Goal: Navigation & Orientation: Find specific page/section

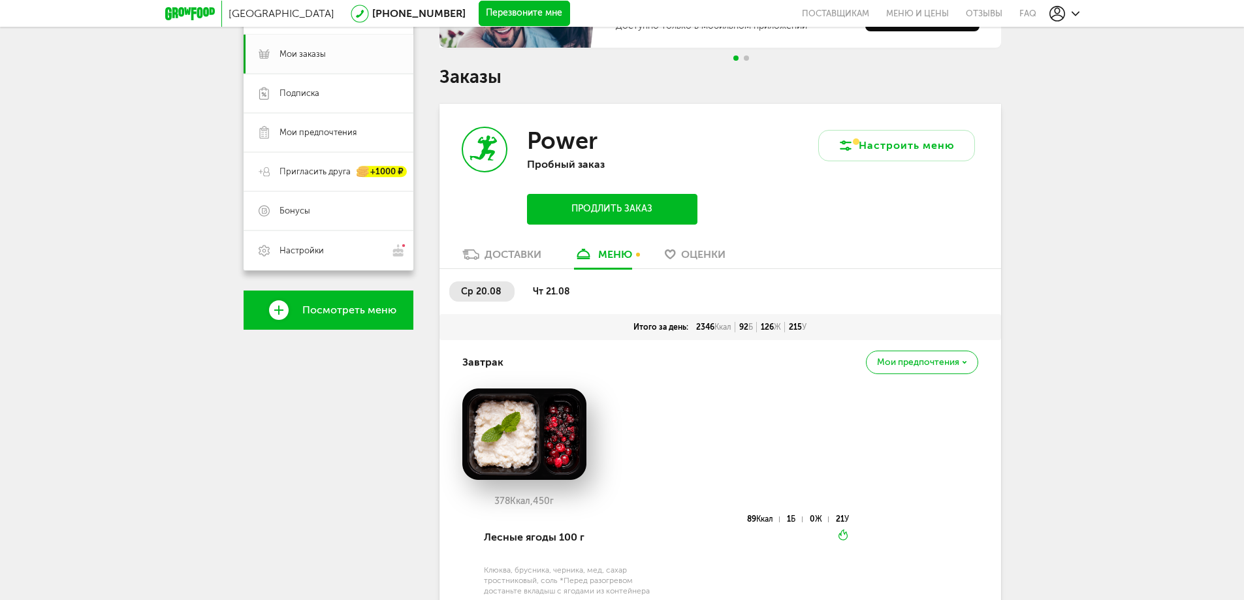
scroll to position [196, 0]
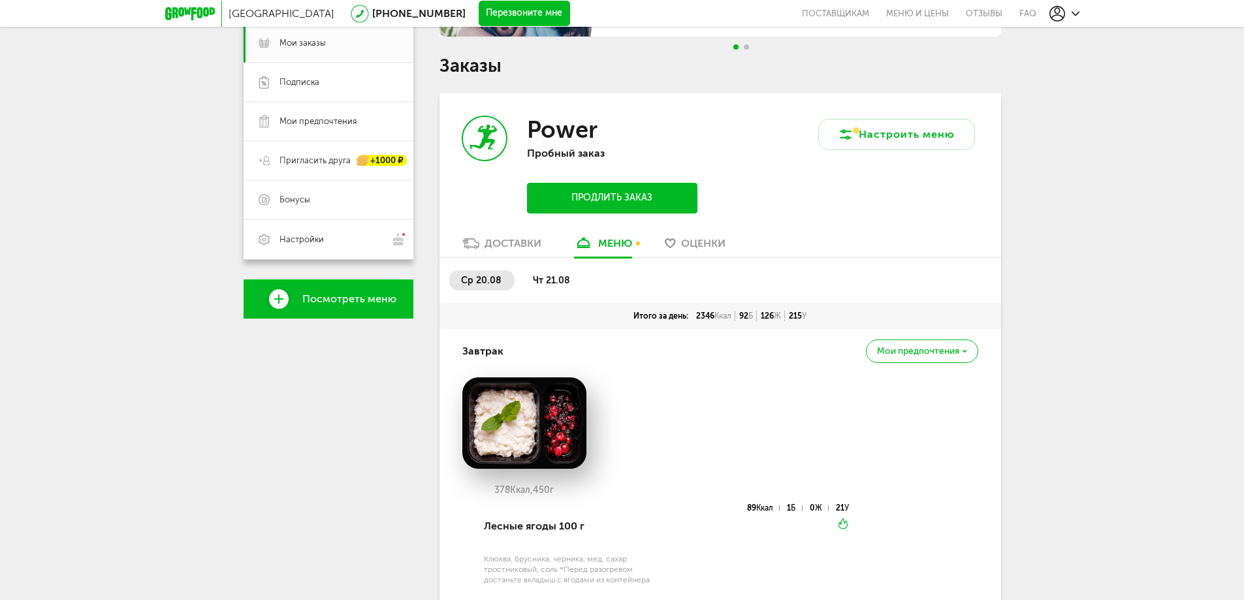
click at [528, 245] on div "Доставки" at bounding box center [512, 243] width 57 height 12
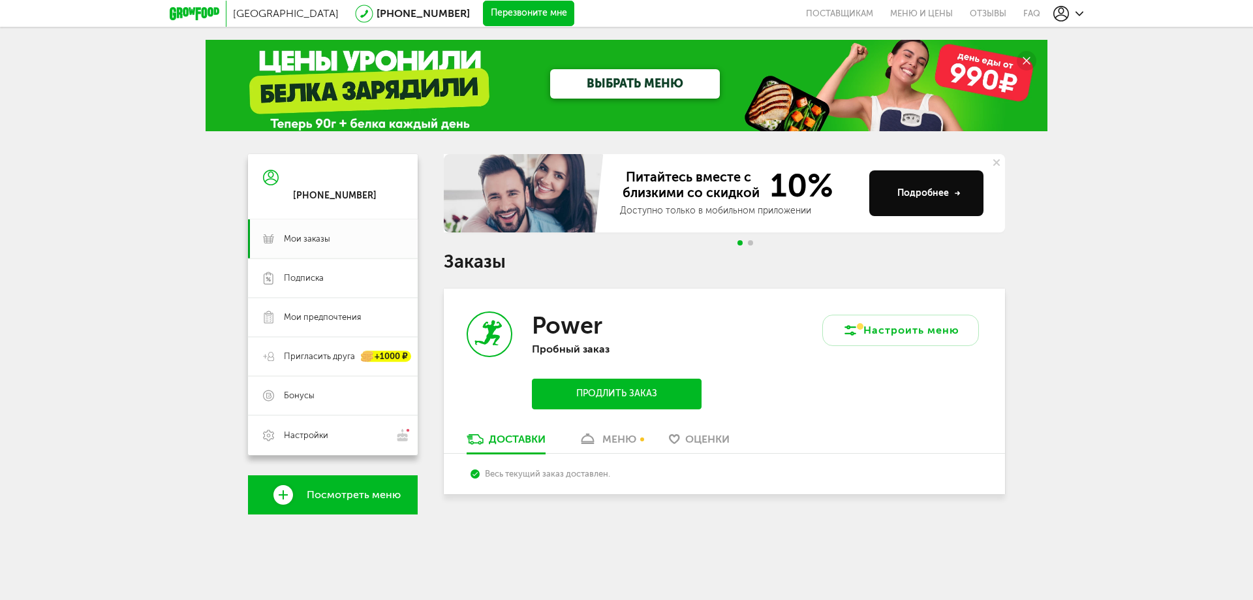
click at [624, 432] on link "меню" at bounding box center [607, 442] width 71 height 21
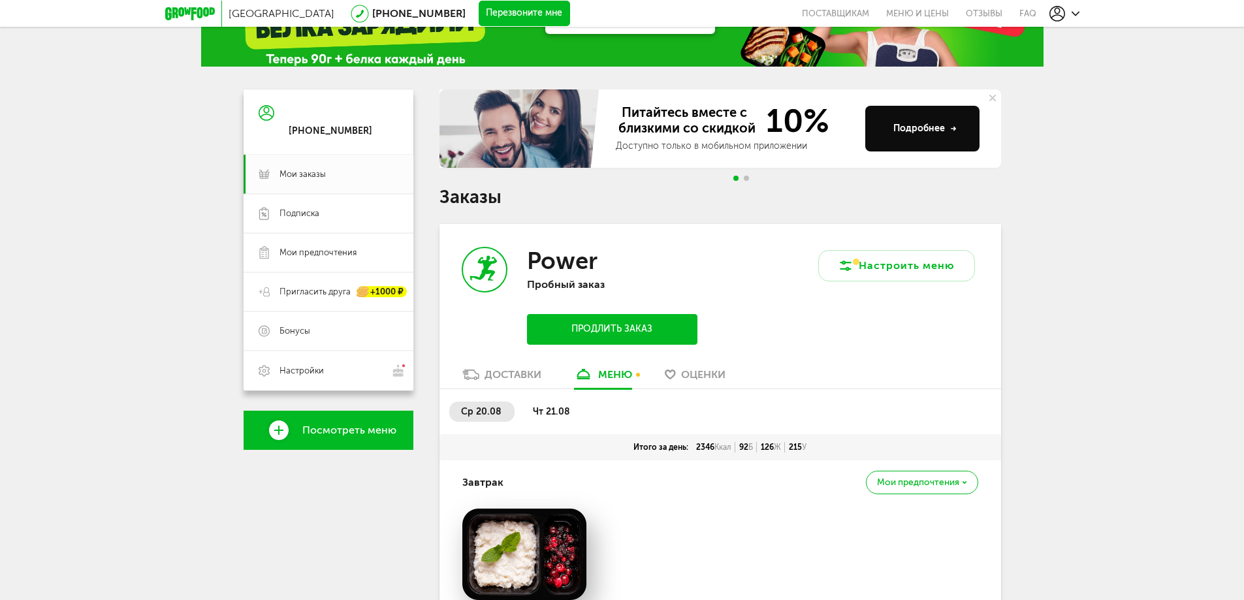
scroll to position [65, 0]
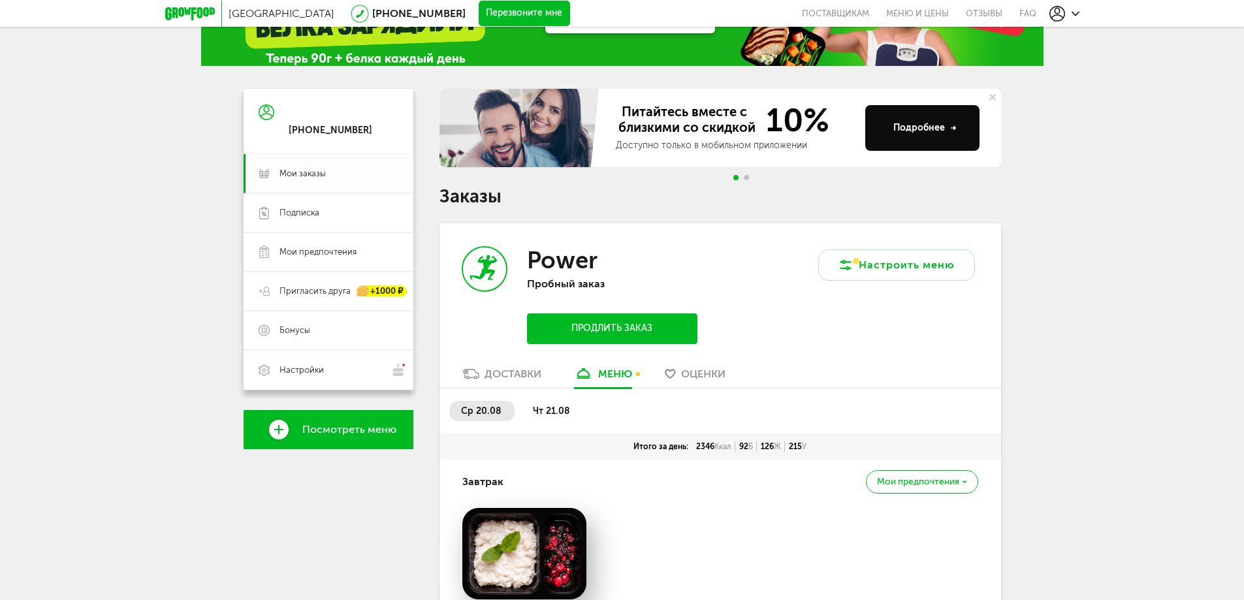
click at [330, 172] on span "Мои заказы" at bounding box center [338, 174] width 119 height 12
click at [314, 215] on span "Подписка" at bounding box center [299, 213] width 40 height 12
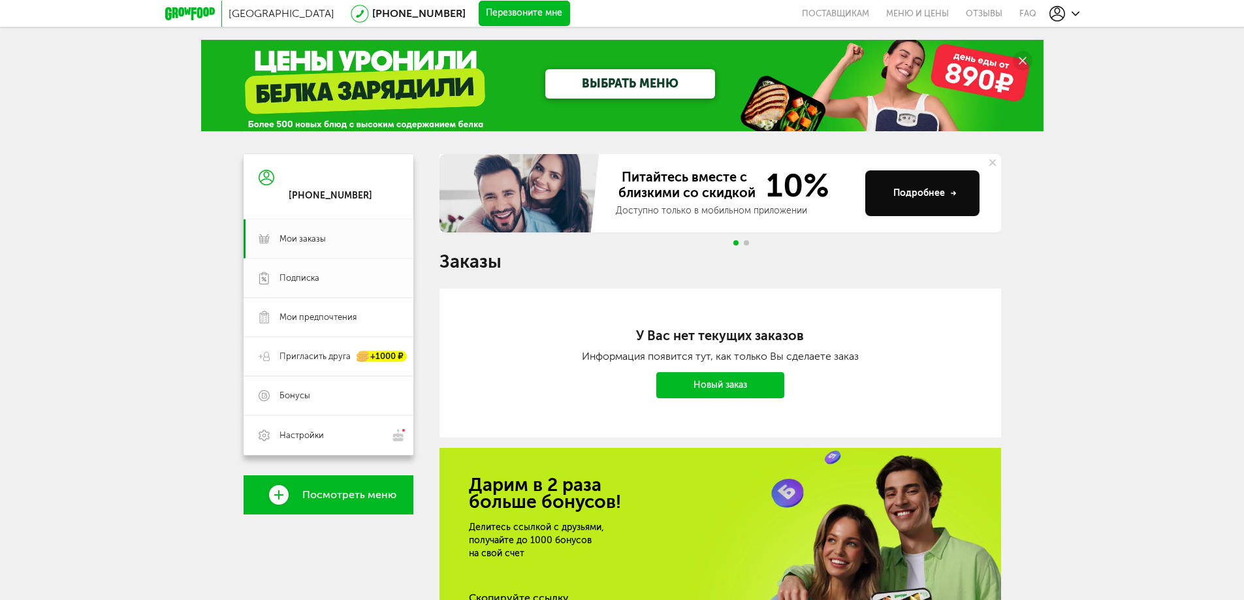
click at [309, 268] on link "Подписка" at bounding box center [328, 277] width 170 height 39
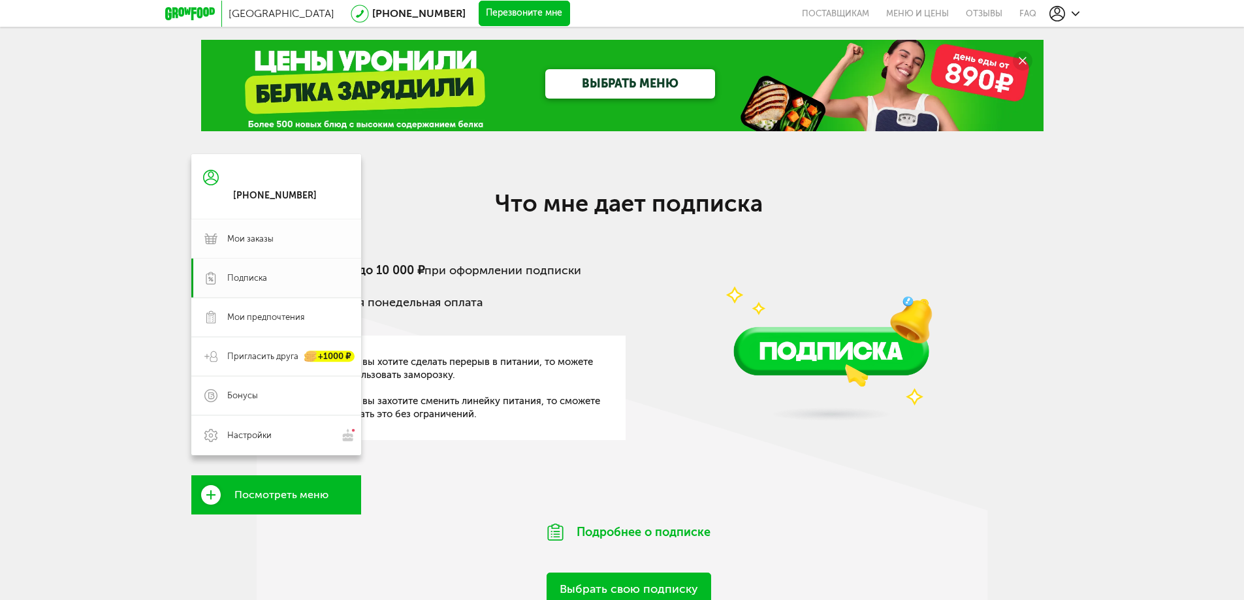
click at [292, 240] on span "Мои заказы" at bounding box center [287, 239] width 121 height 12
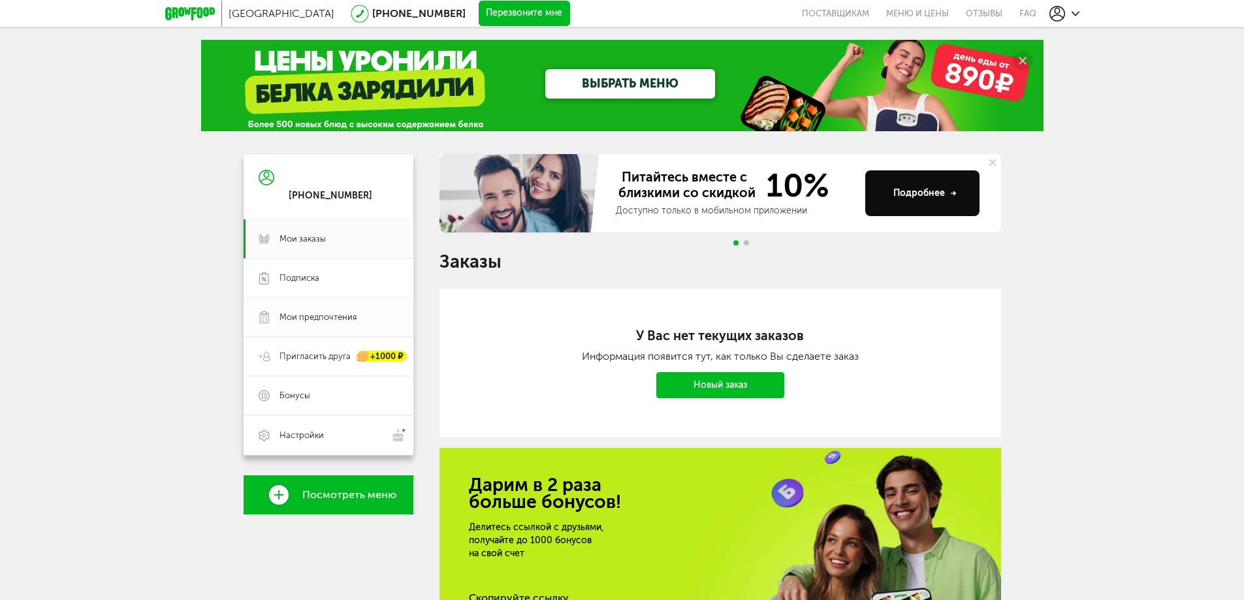
click at [364, 319] on span "Мои предпочтения" at bounding box center [338, 317] width 119 height 12
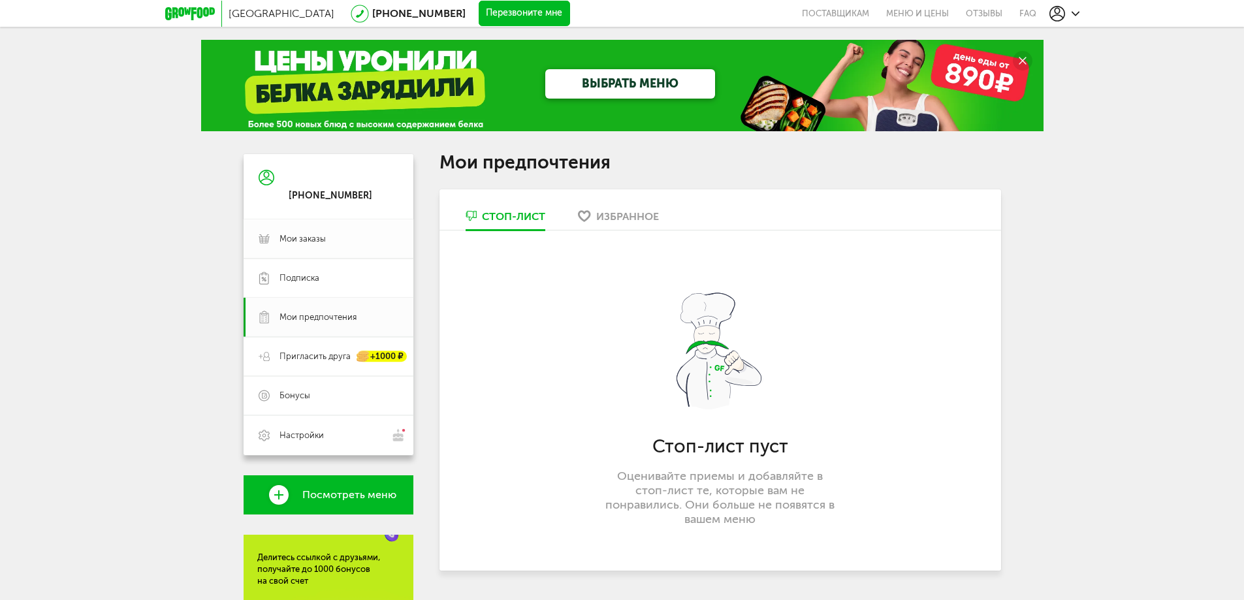
click at [336, 227] on link "Мои заказы" at bounding box center [328, 238] width 170 height 39
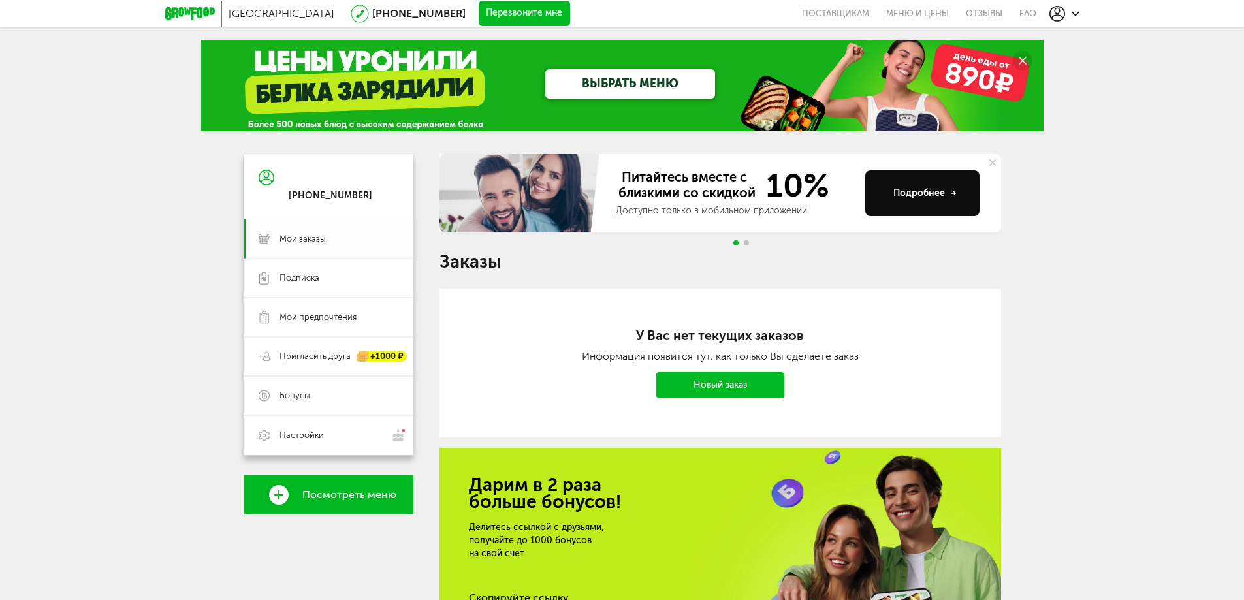
click at [745, 241] on span "Go to slide 2" at bounding box center [746, 242] width 5 height 5
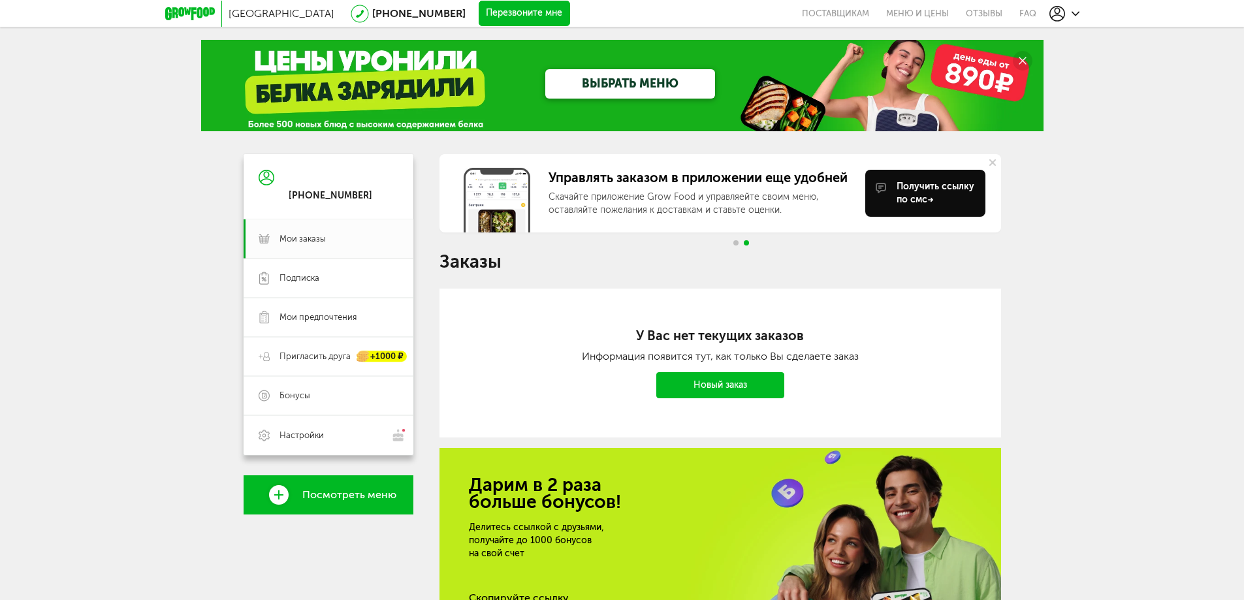
click at [735, 247] on div "Управлять заказом в приложении еще удобней Скачайте приложение Grow Food и упра…" at bounding box center [719, 203] width 561 height 99
click at [733, 236] on div "Управлять заказом в приложении еще удобней Скачайте приложение Grow Food и упра…" at bounding box center [719, 203] width 561 height 99
click at [736, 241] on span "Go to slide 1" at bounding box center [735, 242] width 5 height 5
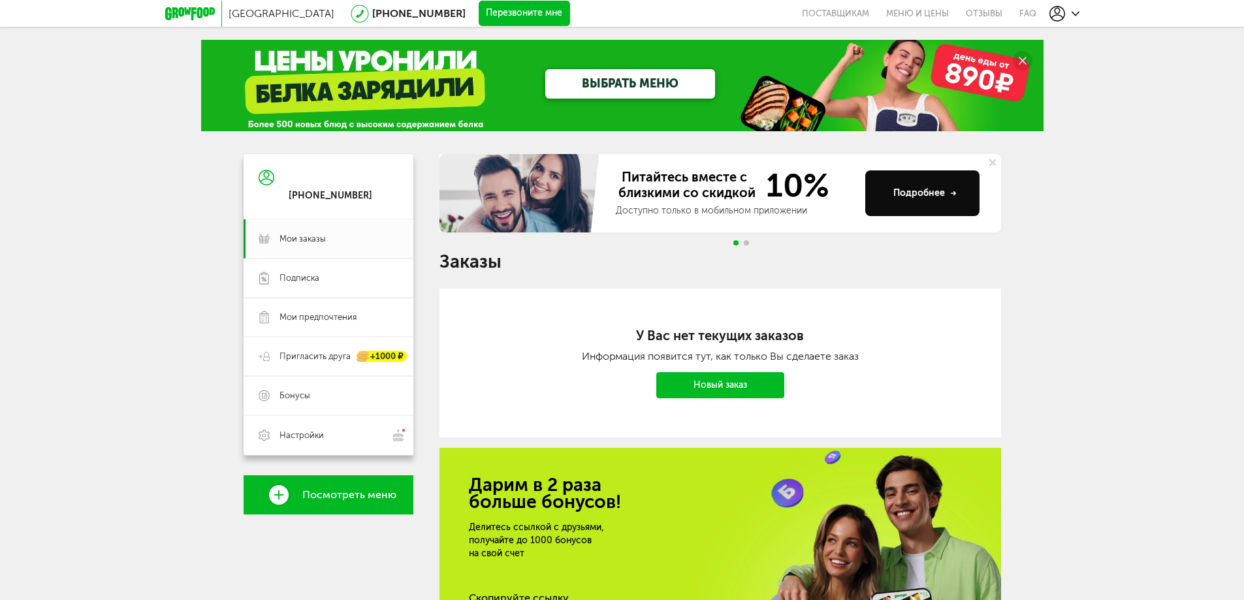
click at [1073, 13] on use at bounding box center [1075, 13] width 8 height 5
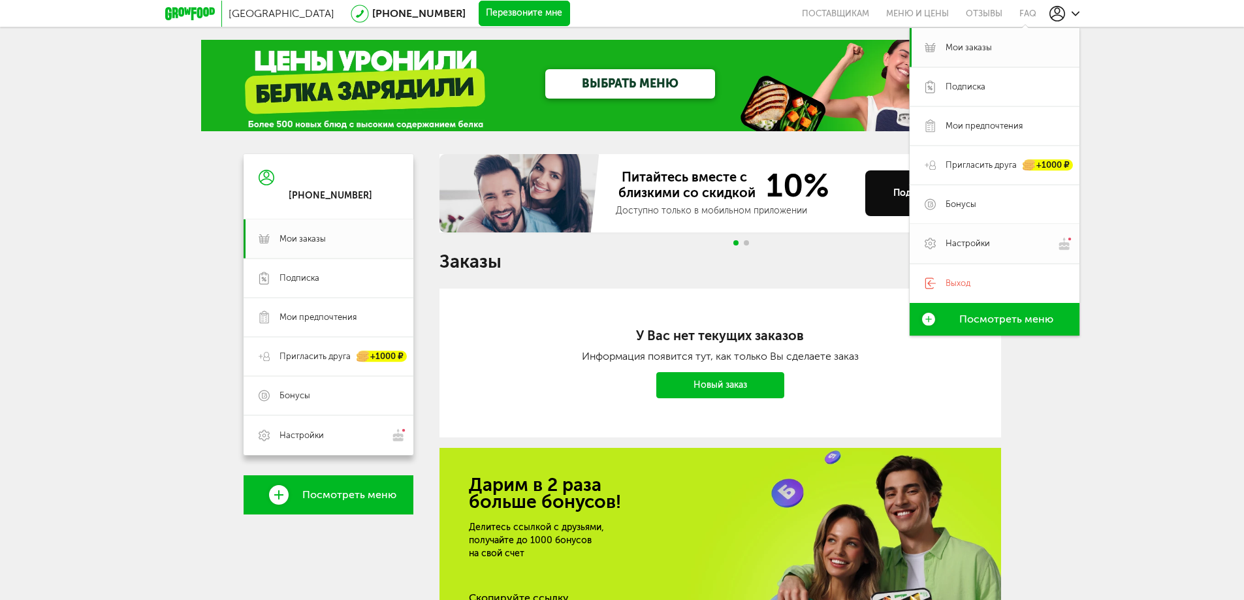
click at [1044, 260] on link "Настройки" at bounding box center [994, 244] width 170 height 40
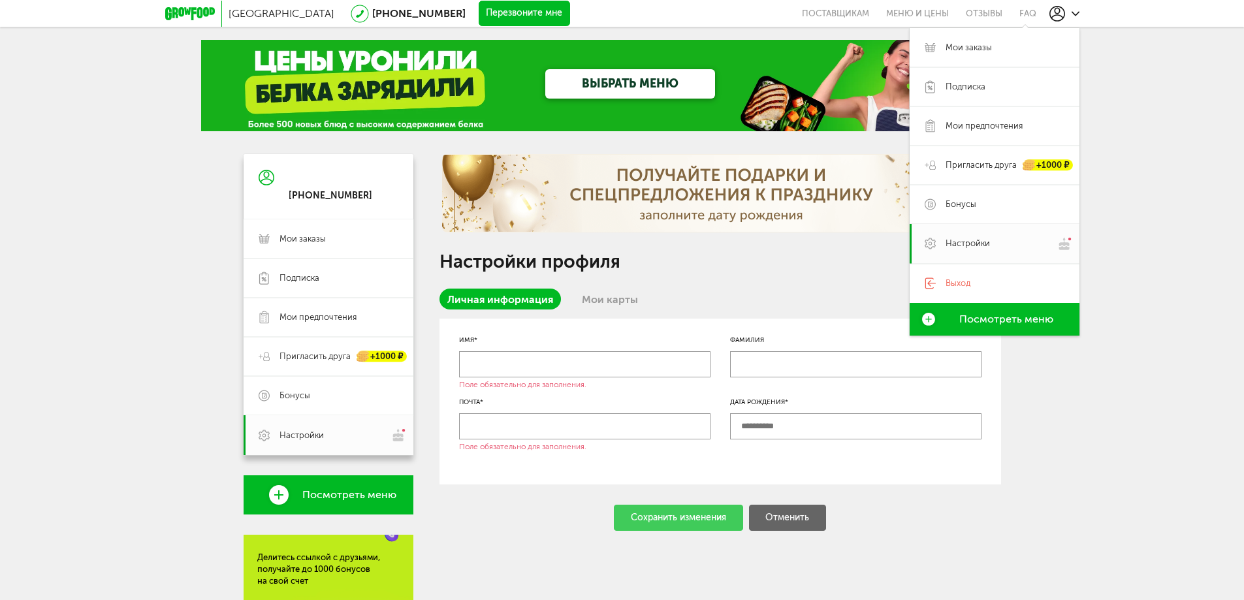
click at [1206, 256] on div "Санкт-Петербург 8 (800) 555-21-78 Перезвоните мне поставщикам Меню и цены Отзыв…" at bounding box center [622, 405] width 1244 height 810
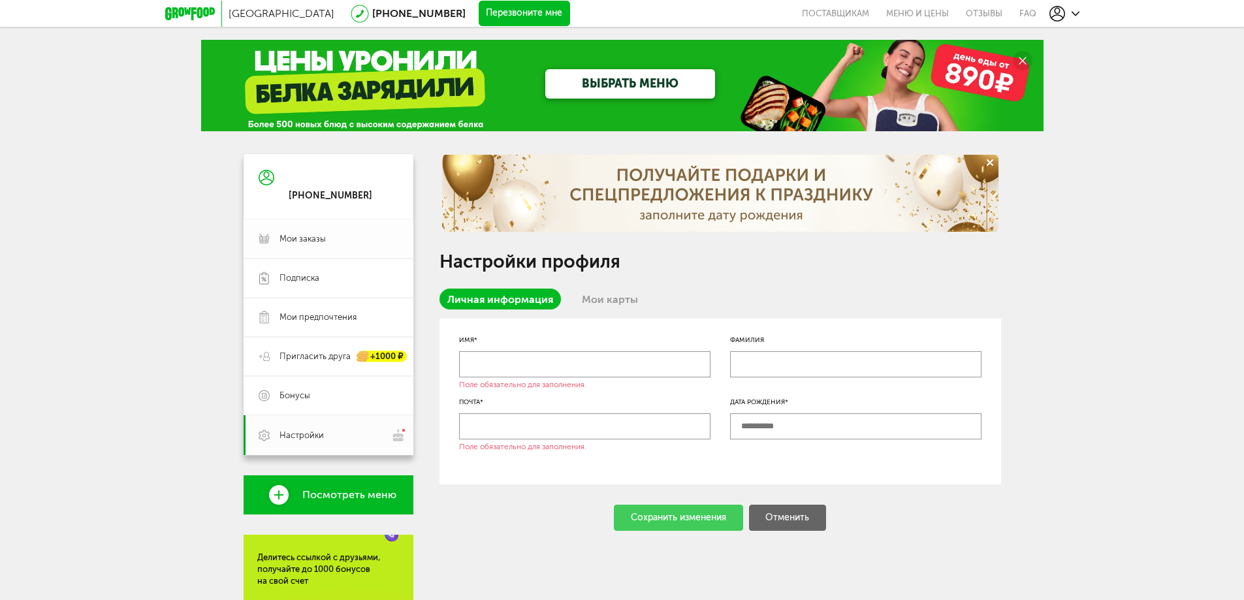
click at [319, 242] on span "Мои заказы" at bounding box center [302, 239] width 46 height 12
